Goal: Information Seeking & Learning: Learn about a topic

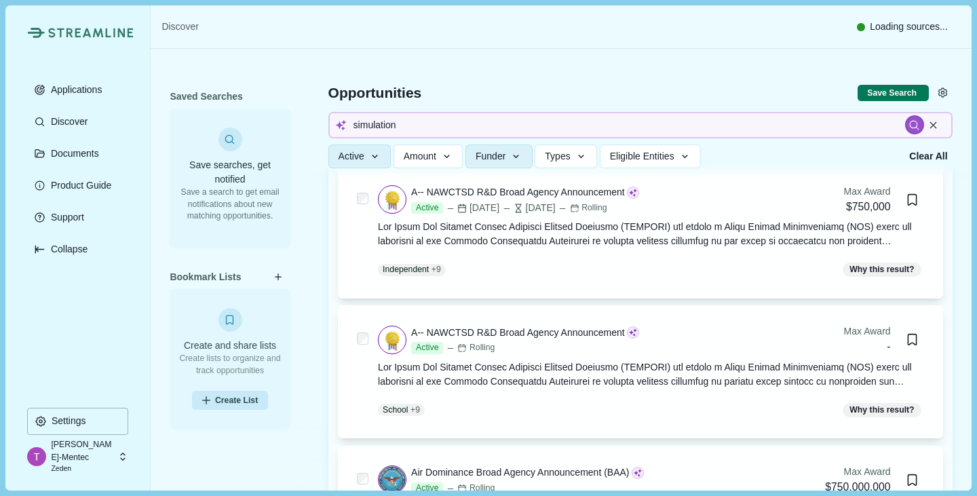
scroll to position [115, 0]
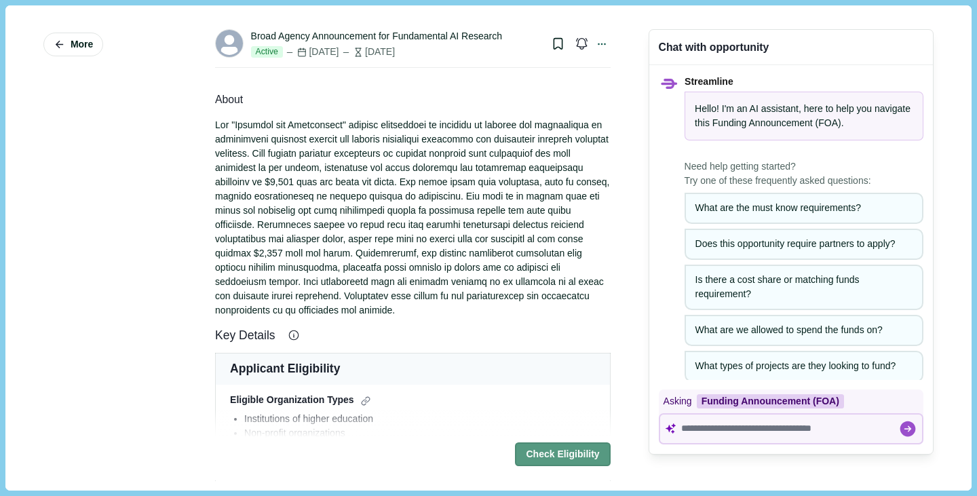
click at [543, 449] on button "Check Eligibility" at bounding box center [562, 455] width 95 height 24
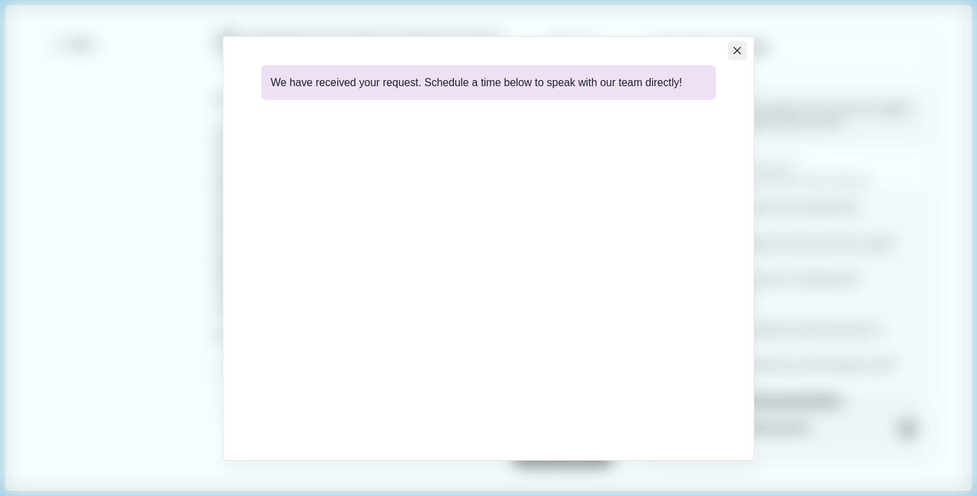
click at [733, 49] on button "Close" at bounding box center [737, 50] width 19 height 19
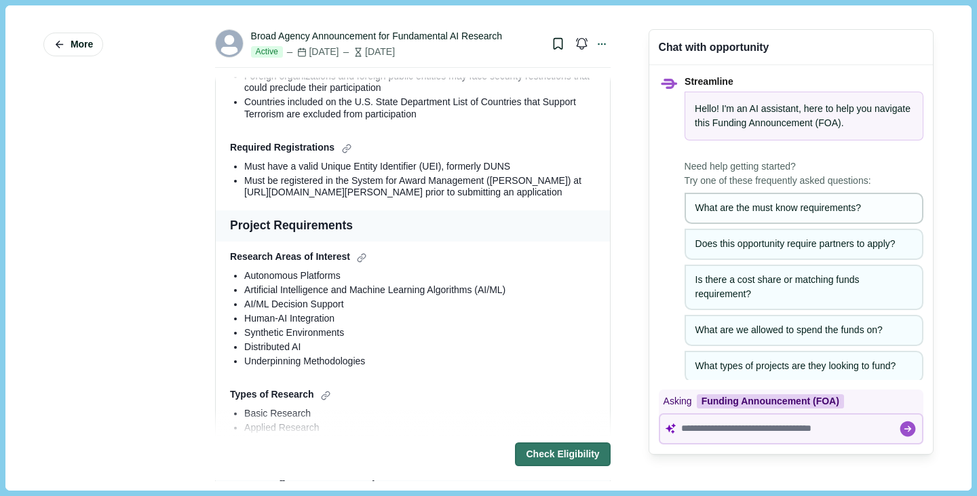
click at [736, 208] on div "What are the must know requirements?" at bounding box center [804, 208] width 217 height 14
